Goal: Ask a question: Seek information or help from site administrators or community

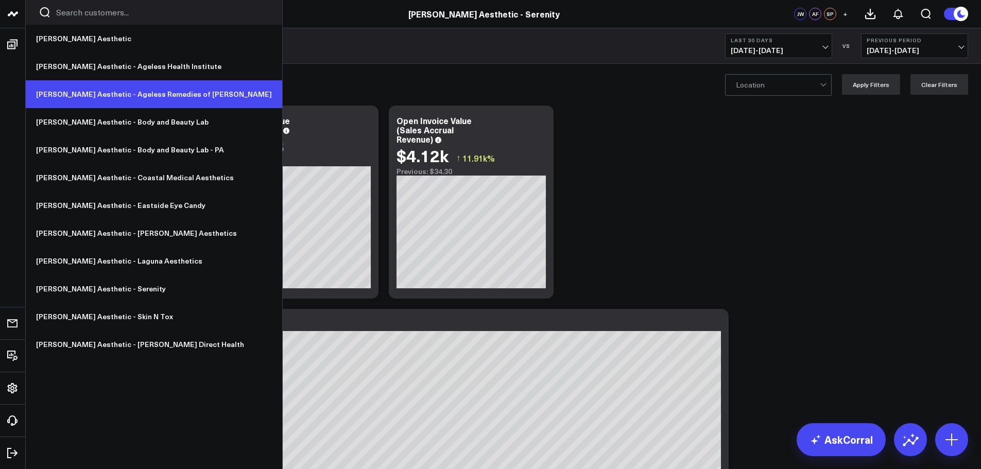
click at [116, 100] on link "[PERSON_NAME] Aesthetic - Ageless Remedies of [PERSON_NAME]" at bounding box center [154, 94] width 256 height 28
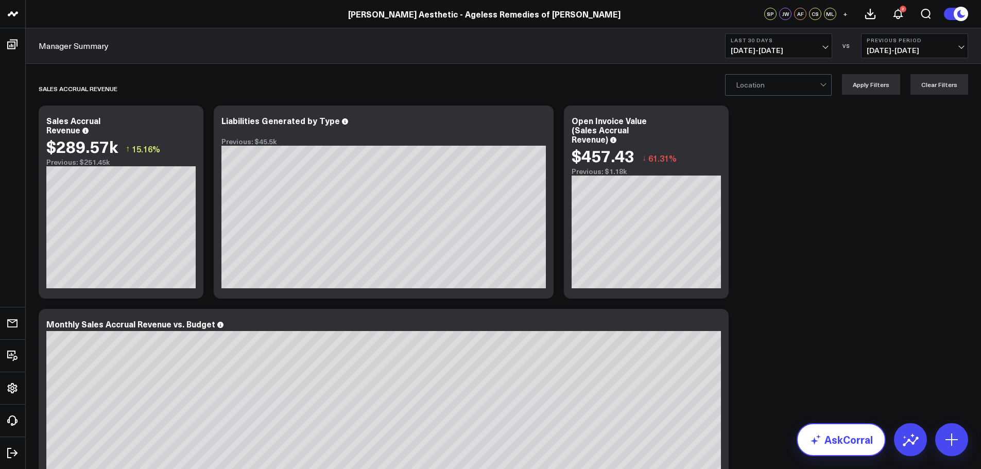
click at [850, 438] on link "AskCorral" at bounding box center [840, 439] width 89 height 33
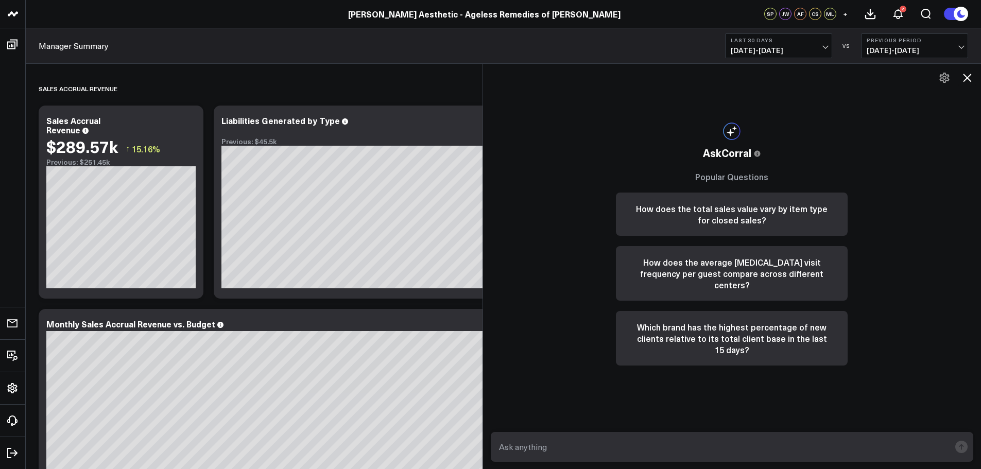
click at [768, 448] on textarea at bounding box center [723, 447] width 454 height 19
type textarea "Sales accrual [DATE]?"
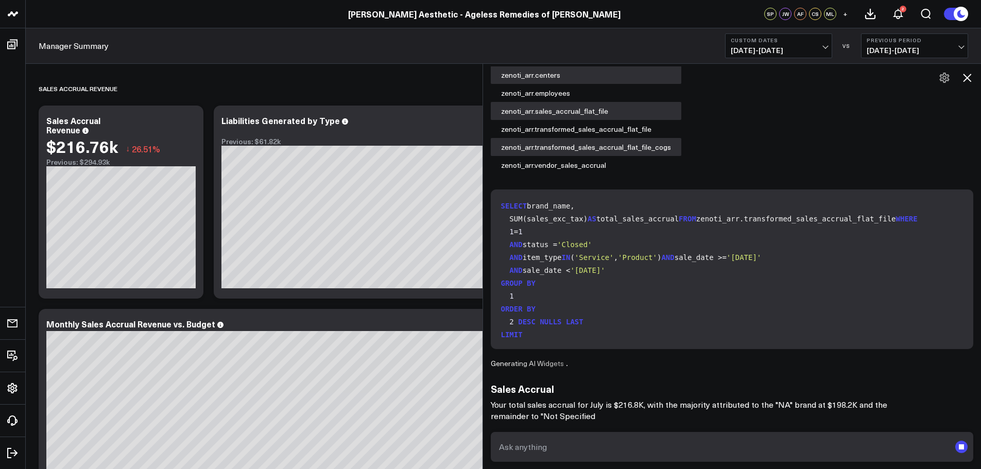
scroll to position [127, 0]
